Goal: Transaction & Acquisition: Purchase product/service

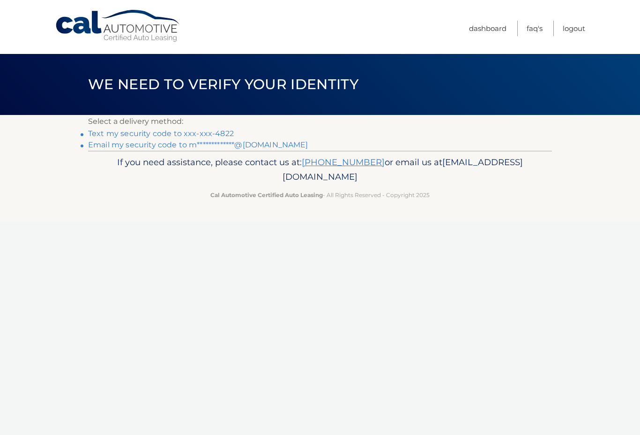
click at [187, 132] on link "Text my security code to xxx-xxx-4822" at bounding box center [161, 133] width 146 height 9
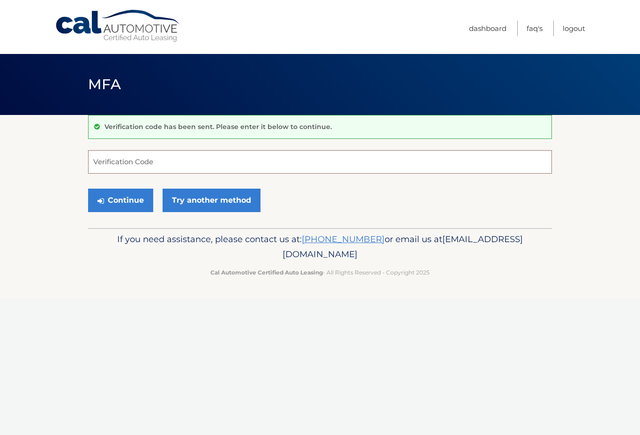
click at [273, 163] on input "Verification Code" at bounding box center [320, 161] width 464 height 23
type input "433530"
click at [125, 197] on button "Continue" at bounding box center [120, 199] width 65 height 23
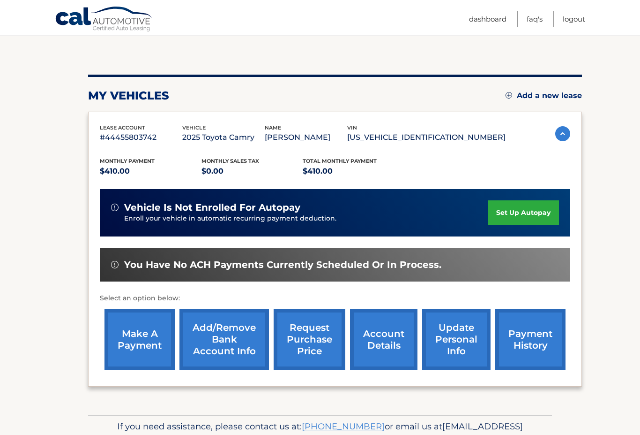
scroll to position [84, 0]
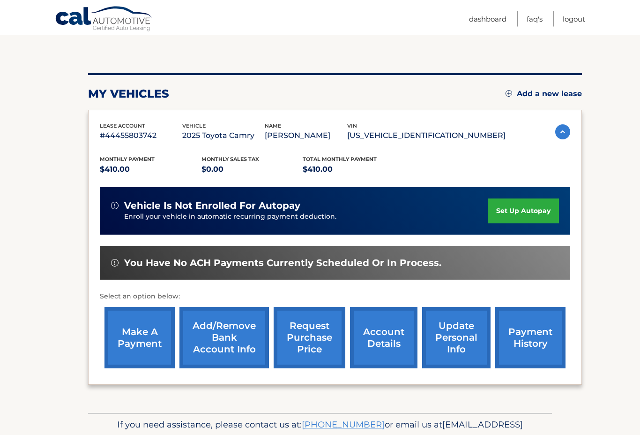
click at [137, 327] on link "make a payment" at bounding box center [140, 337] width 70 height 61
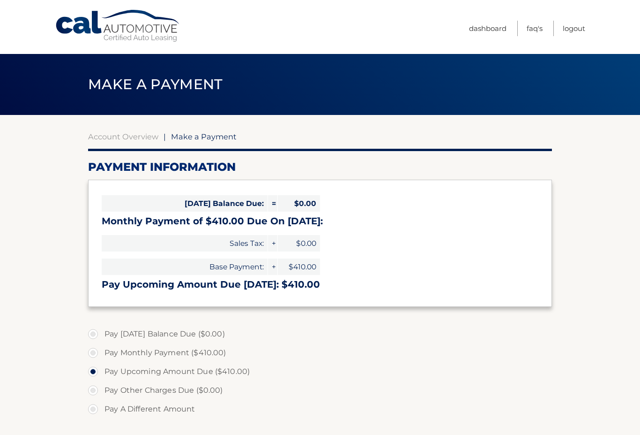
select select "MzA3ZjQ1YWItYTY0Mi00MzAwLWJhMmEtNjhjNGNlMmUzMDM4"
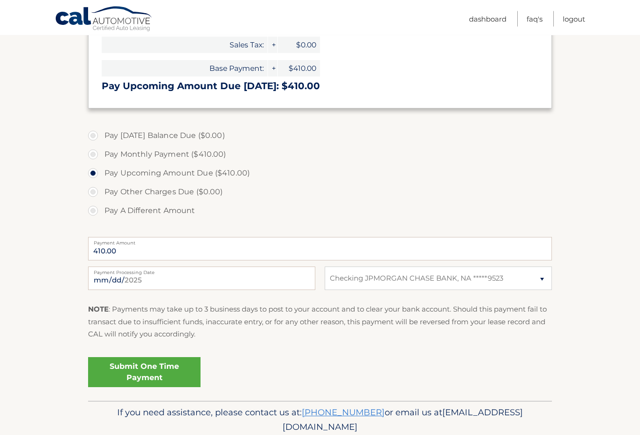
scroll to position [208, 0]
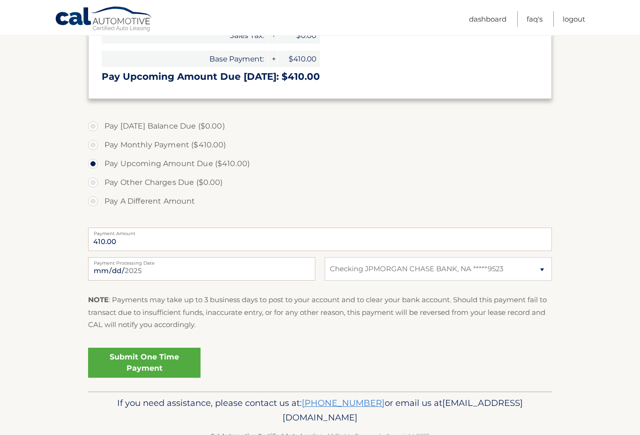
click at [160, 358] on link "Submit One Time Payment" at bounding box center [144, 362] width 113 height 30
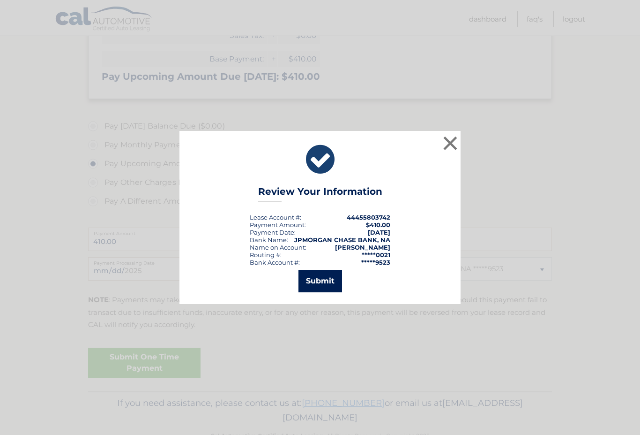
click at [325, 287] on button "Submit" at bounding box center [321, 281] width 44 height 23
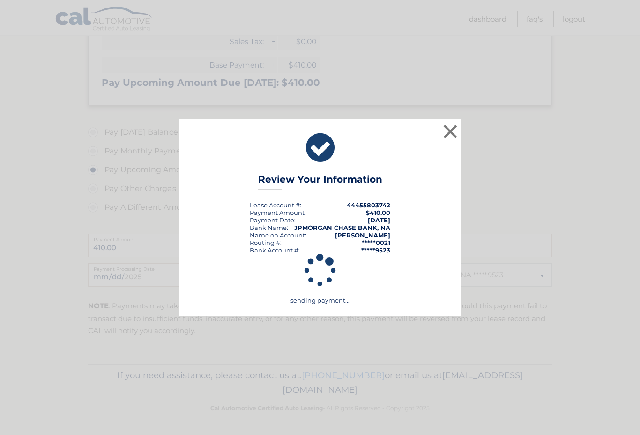
scroll to position [174, 0]
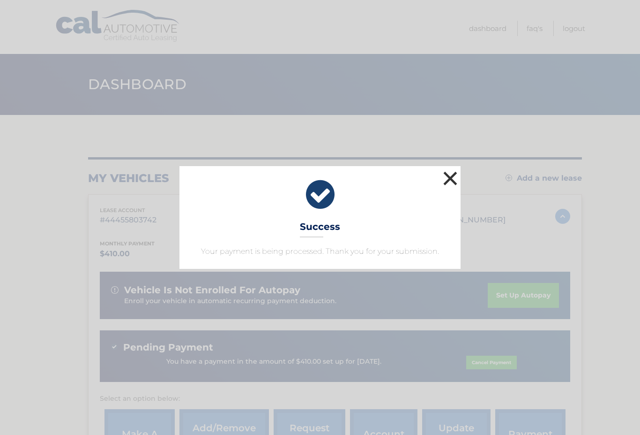
click at [450, 178] on button "×" at bounding box center [450, 178] width 19 height 19
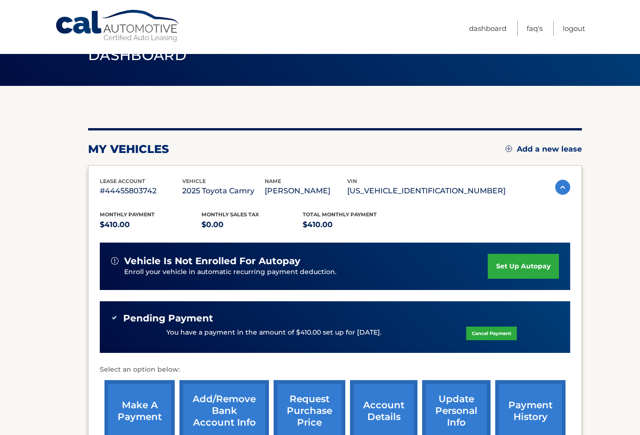
scroll to position [123, 0]
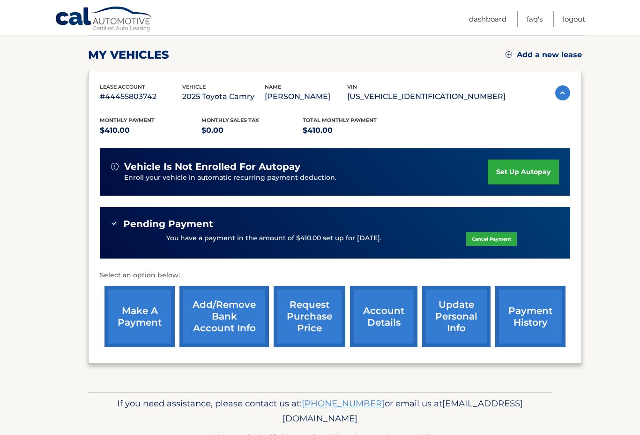
click at [532, 313] on link "payment history" at bounding box center [531, 316] width 70 height 61
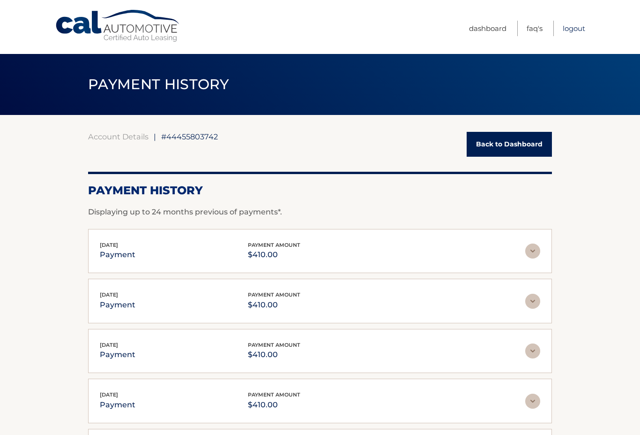
click at [575, 25] on link "Logout" at bounding box center [574, 28] width 23 height 15
